Goal: Complete application form

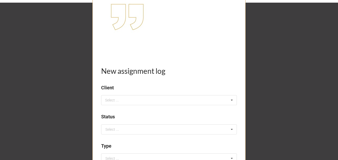
scroll to position [17, 0]
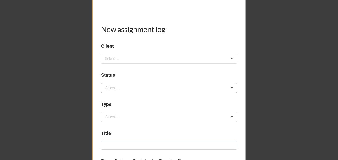
scroll to position [106, 0]
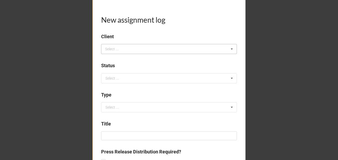
click at [124, 47] on div "Select ..." at bounding box center [115, 49] width 23 height 6
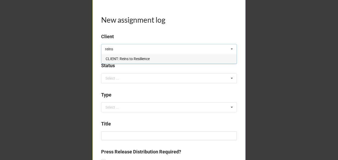
type input "reins"
click at [127, 60] on span "CLIENT: Reins to Resilience" at bounding box center [128, 59] width 44 height 4
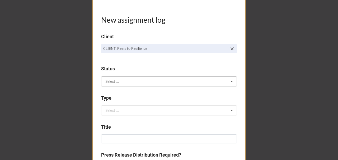
click at [120, 78] on input "text" at bounding box center [169, 82] width 135 height 10
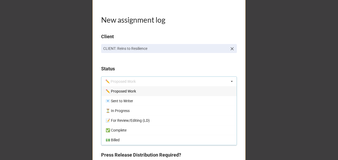
click at [123, 91] on span "✏️ Proposed Work" at bounding box center [121, 91] width 30 height 4
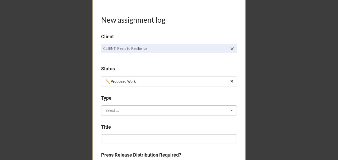
click at [119, 111] on input "text" at bounding box center [169, 111] width 135 height 10
type input "to"
click at [127, 102] on div "To Do" at bounding box center [168, 101] width 135 height 10
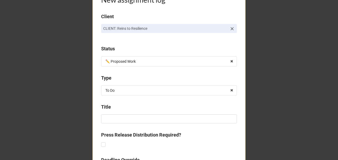
scroll to position [158, 0]
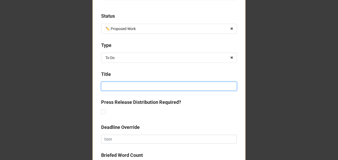
click at [112, 86] on input at bounding box center [169, 86] width 136 height 9
type input "M"
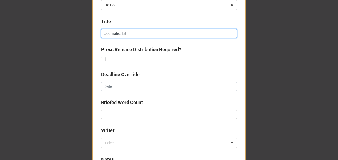
type input "Journalist list"
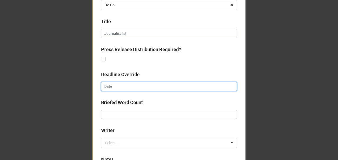
click at [115, 87] on input "text" at bounding box center [169, 86] width 136 height 9
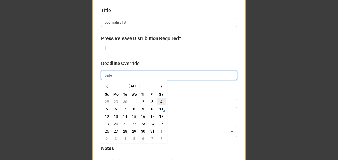
scroll to position [229, 0]
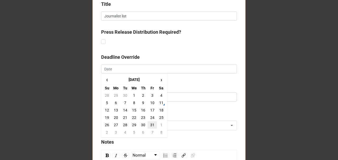
click at [153, 122] on td "31" at bounding box center [152, 124] width 9 height 7
type input "[DATE]"
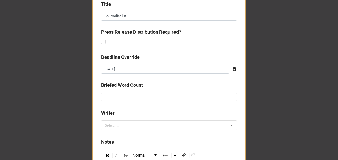
scroll to position [299, 0]
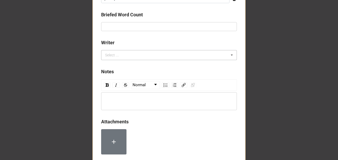
click at [114, 57] on div "Select ..." at bounding box center [115, 55] width 23 height 6
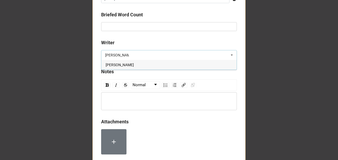
type input "[PERSON_NAME]"
click at [129, 64] on span "[PERSON_NAME]" at bounding box center [120, 65] width 28 height 4
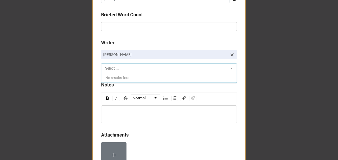
scroll to position [351, 0]
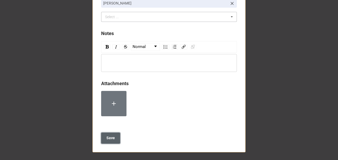
click at [110, 138] on b "Save" at bounding box center [110, 138] width 8 height 6
